Goal: Complete application form: Complete application form

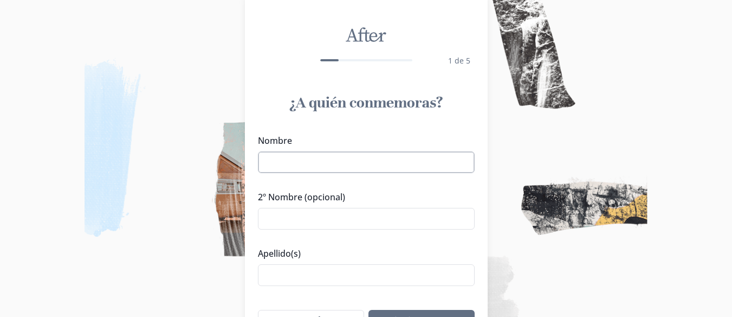
scroll to position [54, 0]
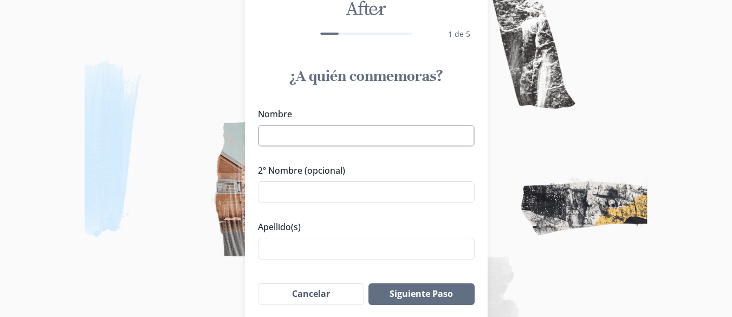
click at [324, 128] on input "Nombre" at bounding box center [366, 136] width 217 height 22
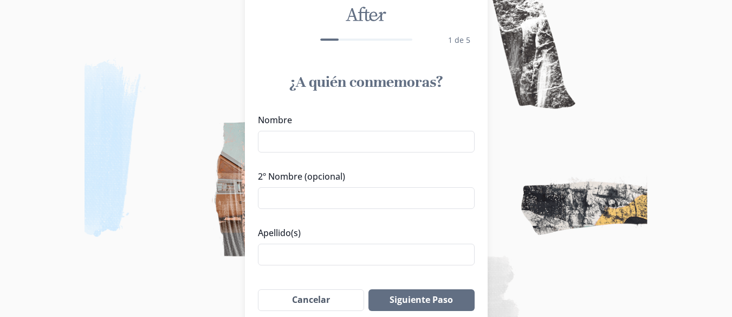
scroll to position [26, 0]
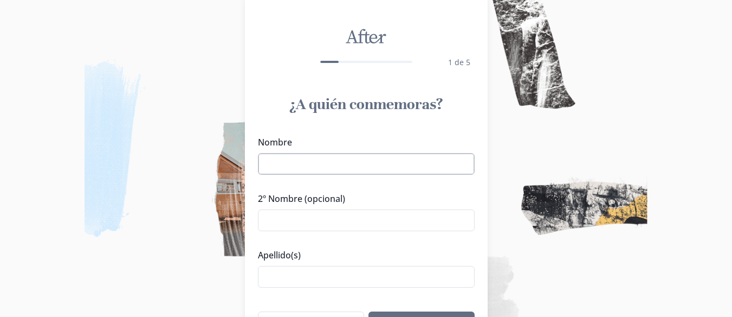
click at [366, 162] on input "Nombre" at bounding box center [366, 164] width 217 height 22
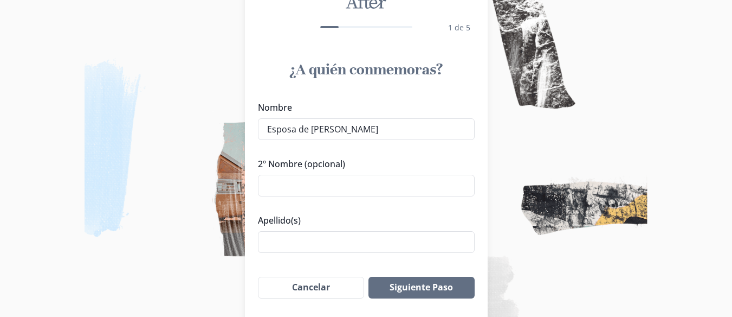
scroll to position [80, 0]
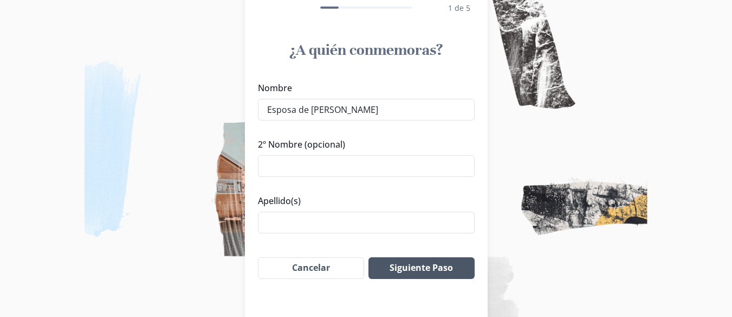
click at [436, 269] on button "Siguiente Paso" at bounding box center [422, 268] width 106 height 22
drag, startPoint x: 365, startPoint y: 109, endPoint x: 435, endPoint y: 109, distance: 69.9
click at [435, 109] on input "Esposa de [PERSON_NAME]" at bounding box center [366, 110] width 217 height 22
type input "Esposa de [PERSON_NAME]"
click at [308, 225] on input "Apellido(s)" at bounding box center [366, 222] width 217 height 22
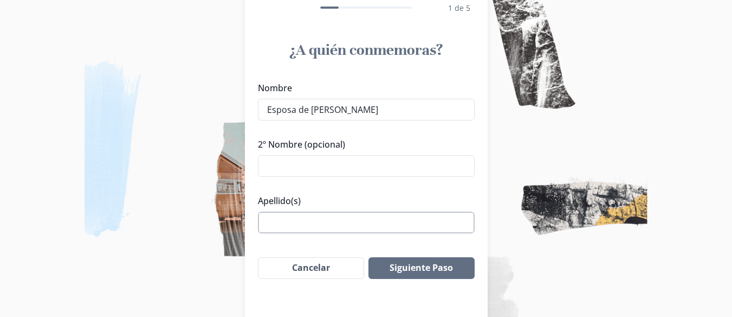
paste input "[PERSON_NAME]"
type input "[PERSON_NAME]"
click at [427, 264] on button "Siguiente Paso" at bounding box center [422, 268] width 106 height 22
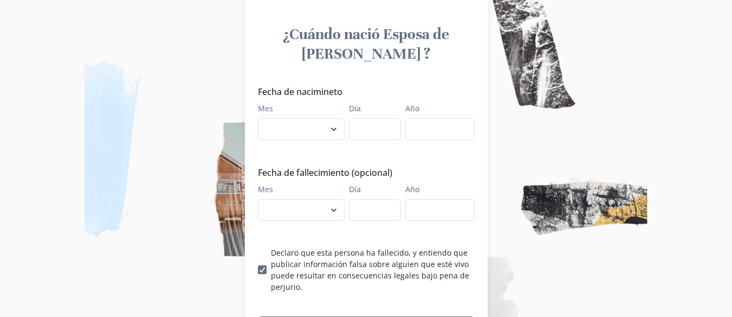
scroll to position [169, 0]
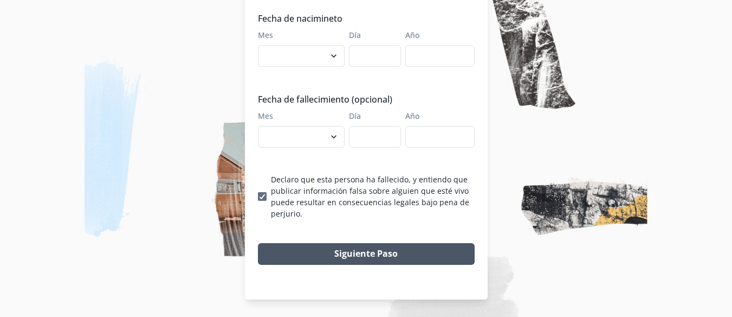
click at [366, 249] on button "Siguiente Paso" at bounding box center [366, 254] width 217 height 22
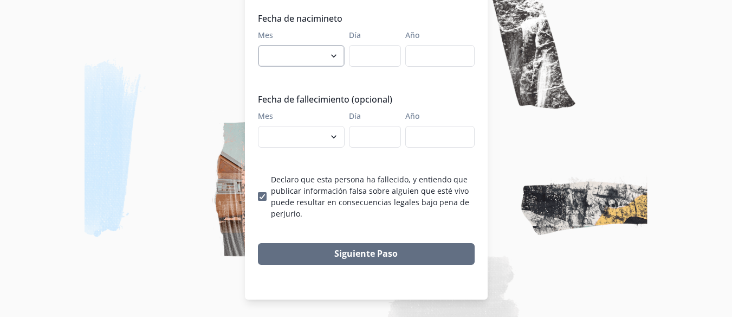
click at [327, 56] on select "enero febrero marzo abril mayo junio julio agosto septiembre octubre noviembre …" at bounding box center [301, 56] width 87 height 22
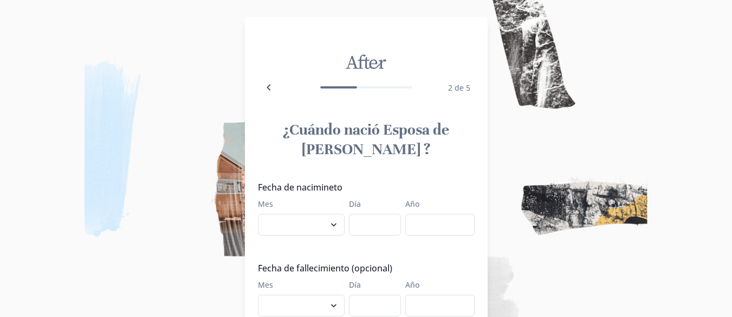
scroll to position [0, 0]
click at [272, 82] on icon "Back" at bounding box center [268, 87] width 13 height 13
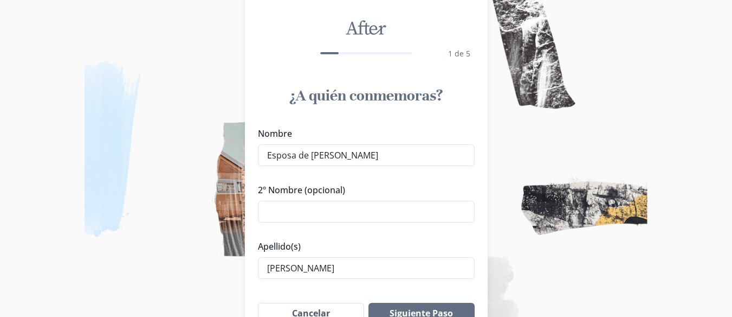
scroll to position [54, 0]
